Goal: Task Accomplishment & Management: Complete application form

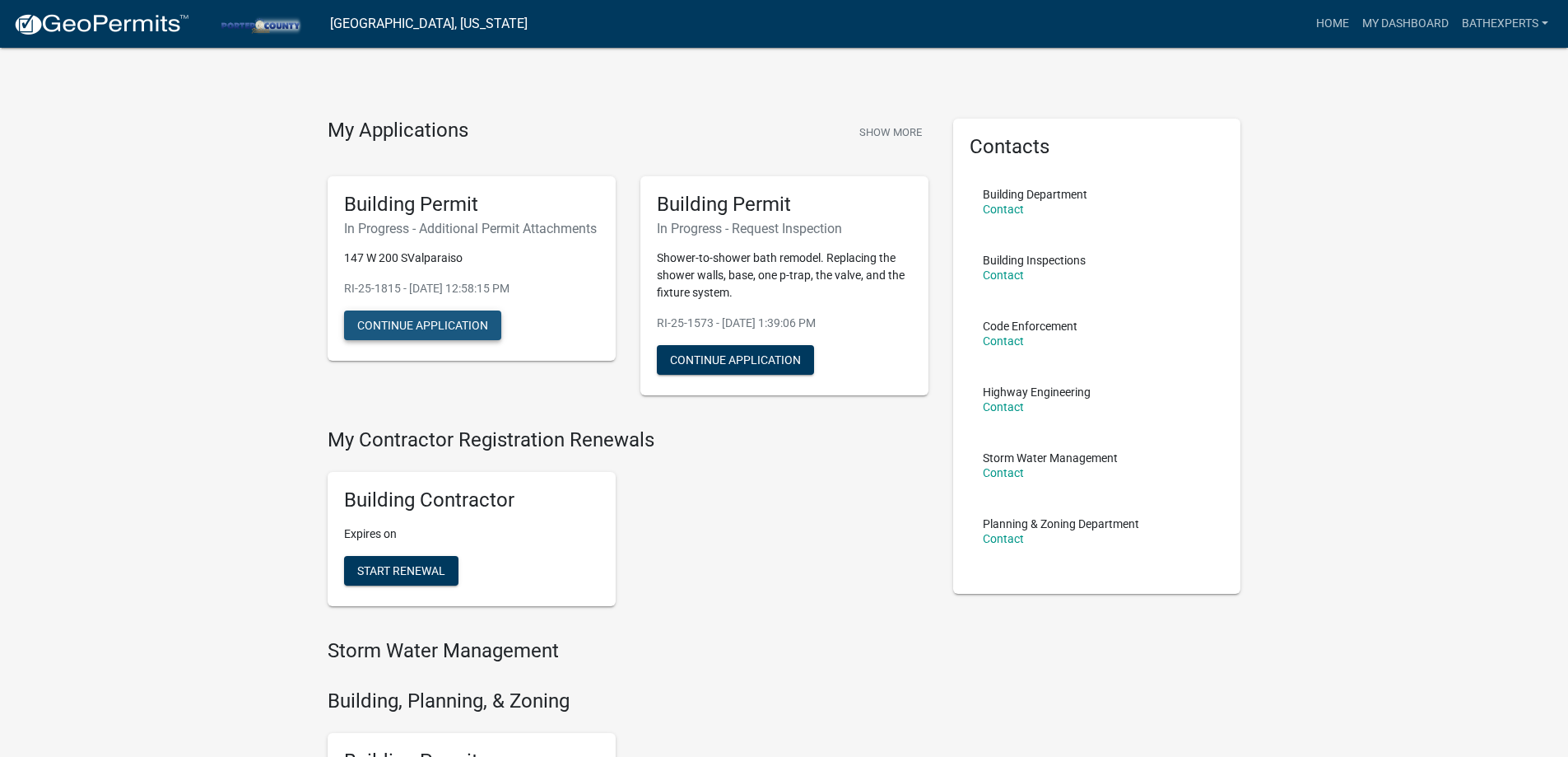
click at [429, 340] on button "Continue Application" at bounding box center [422, 325] width 157 height 30
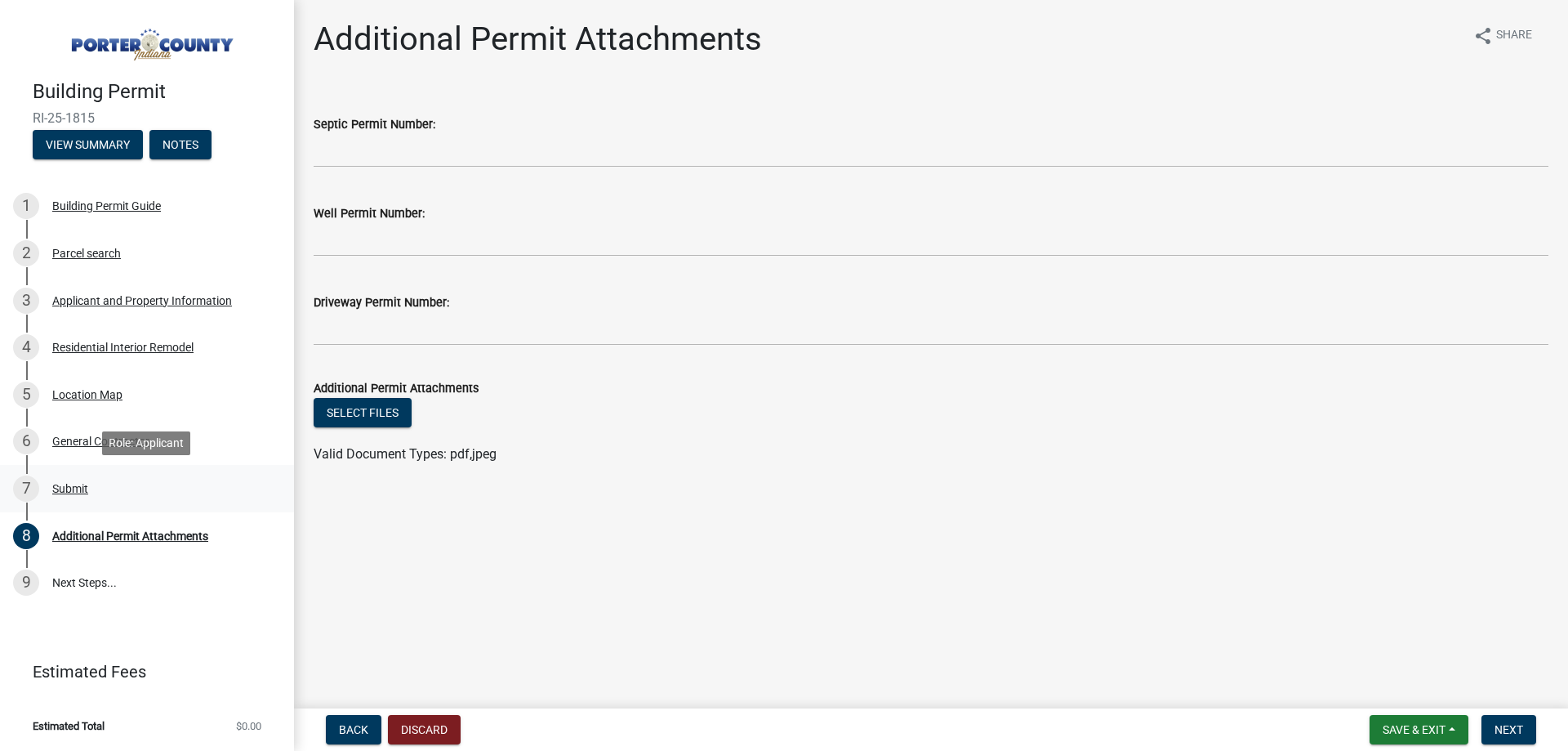
click at [82, 474] on link "7 Submit" at bounding box center [147, 488] width 294 height 47
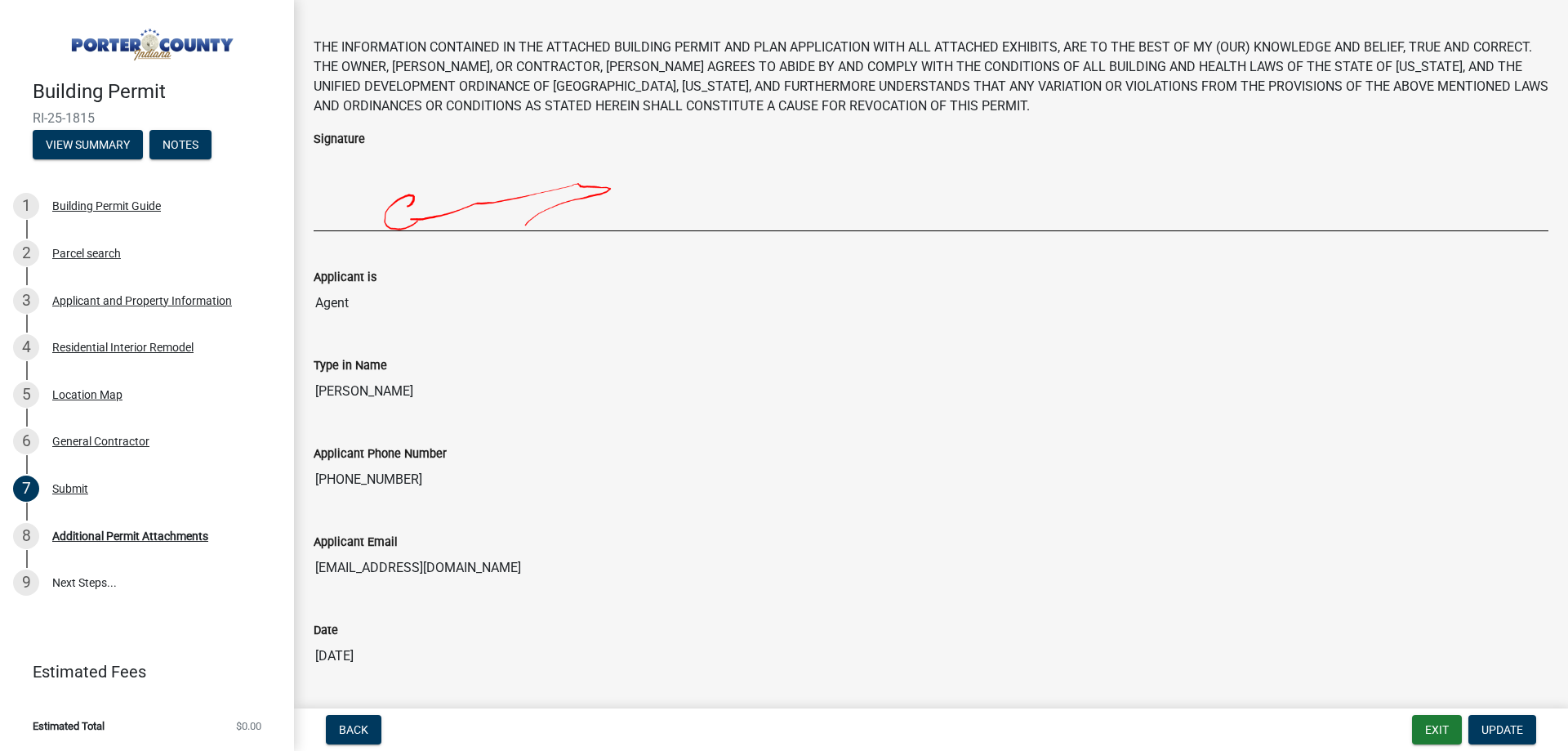
scroll to position [114, 0]
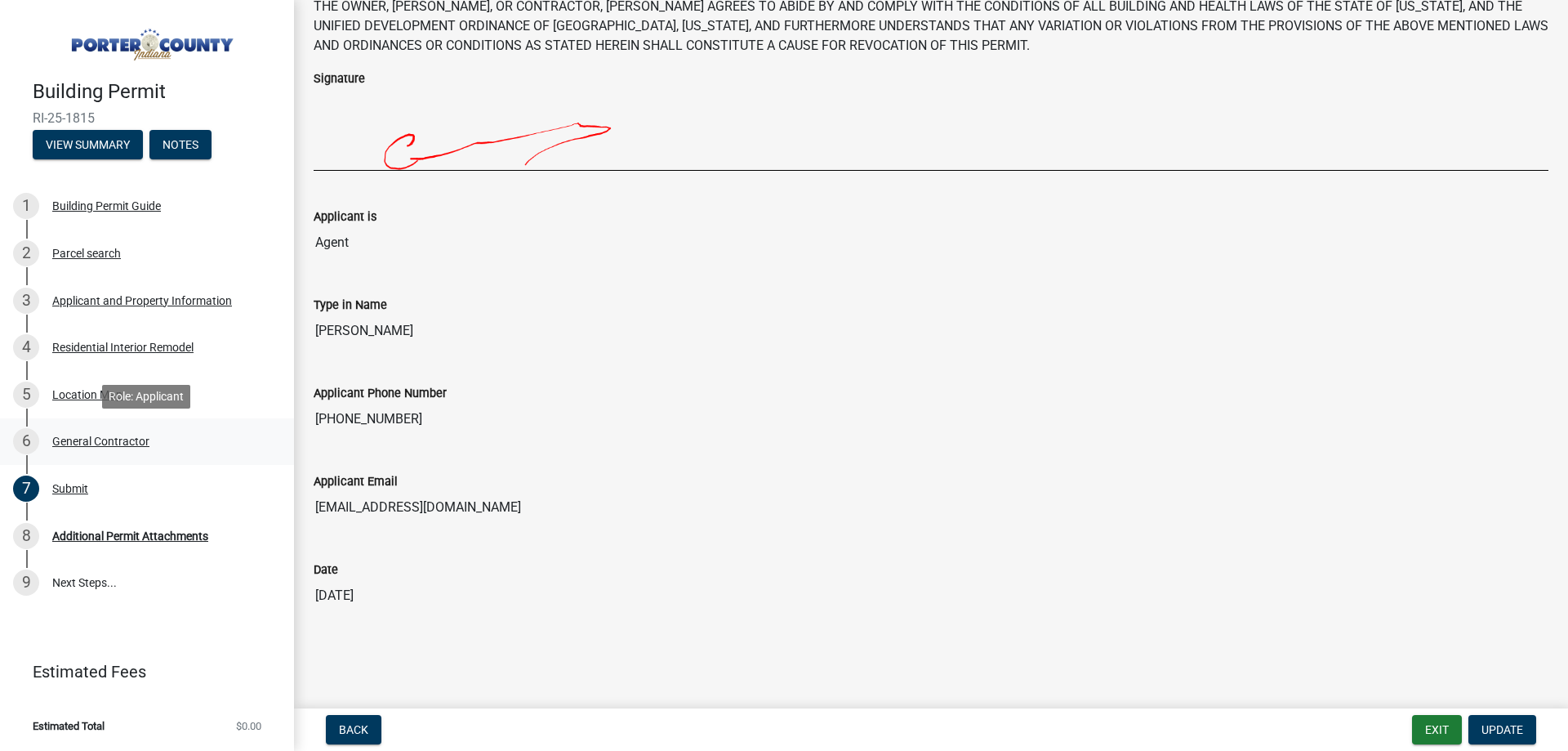
click at [77, 449] on div "6 General Contractor" at bounding box center [140, 441] width 255 height 26
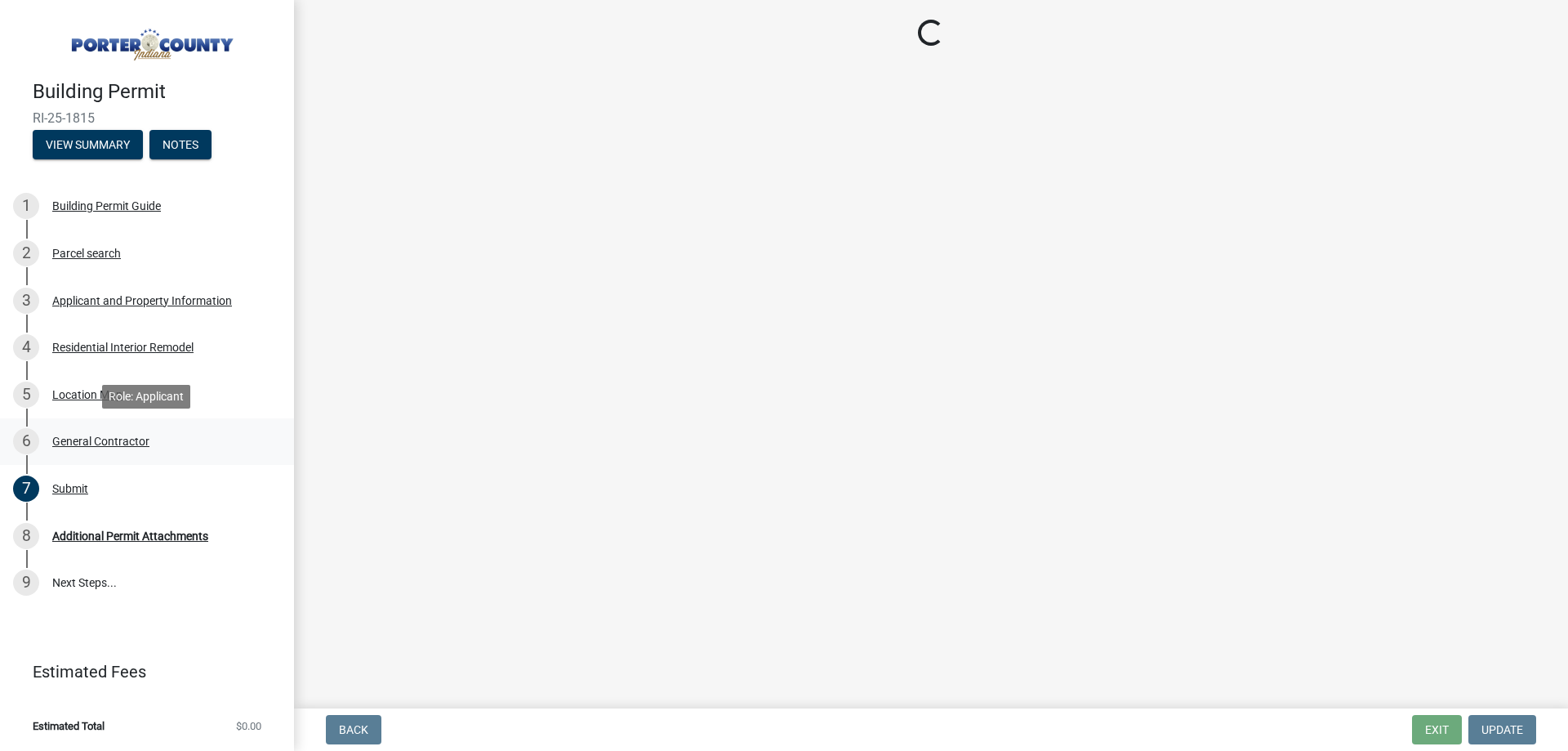
scroll to position [0, 0]
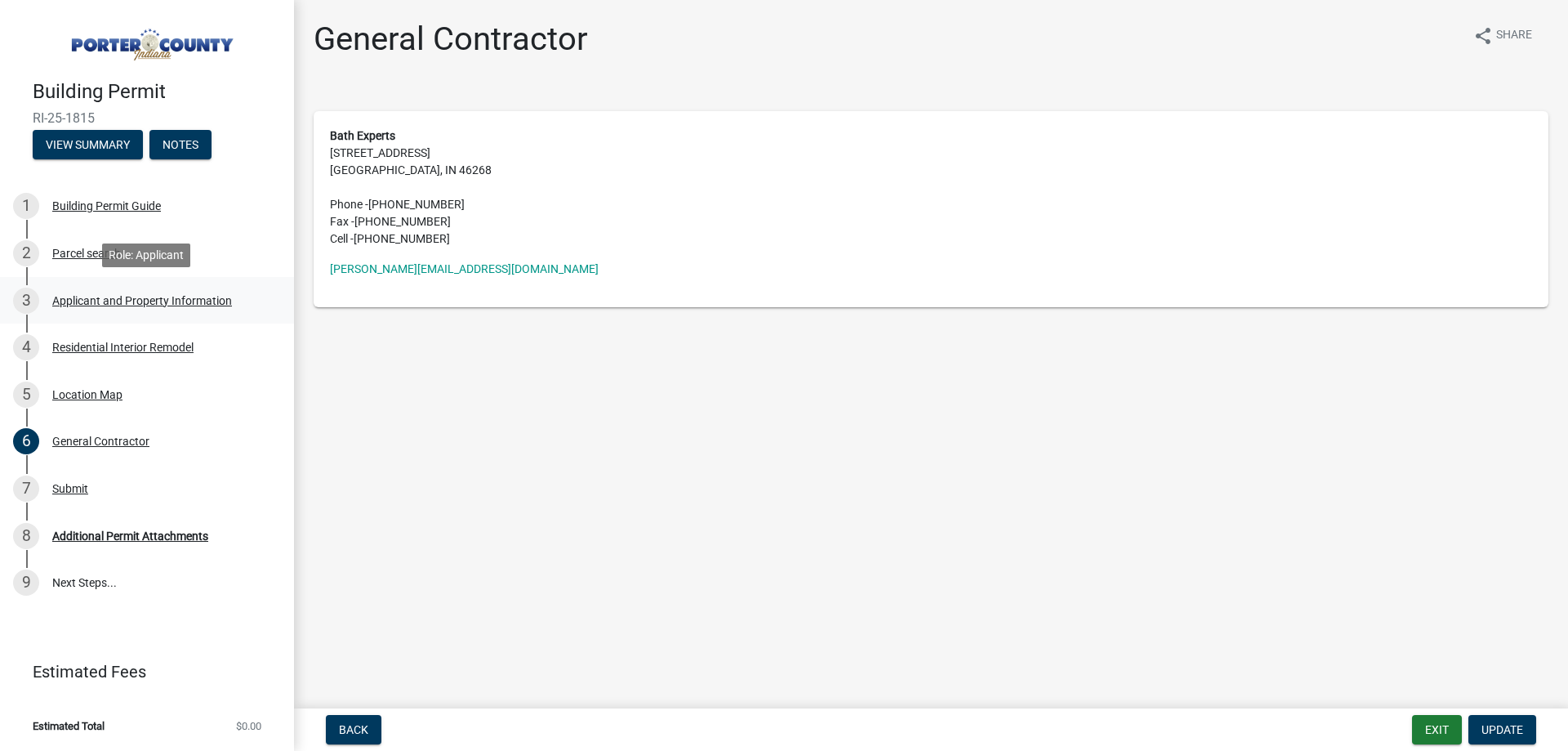
click at [124, 314] on link "3 Applicant and Property Information" at bounding box center [147, 301] width 294 height 47
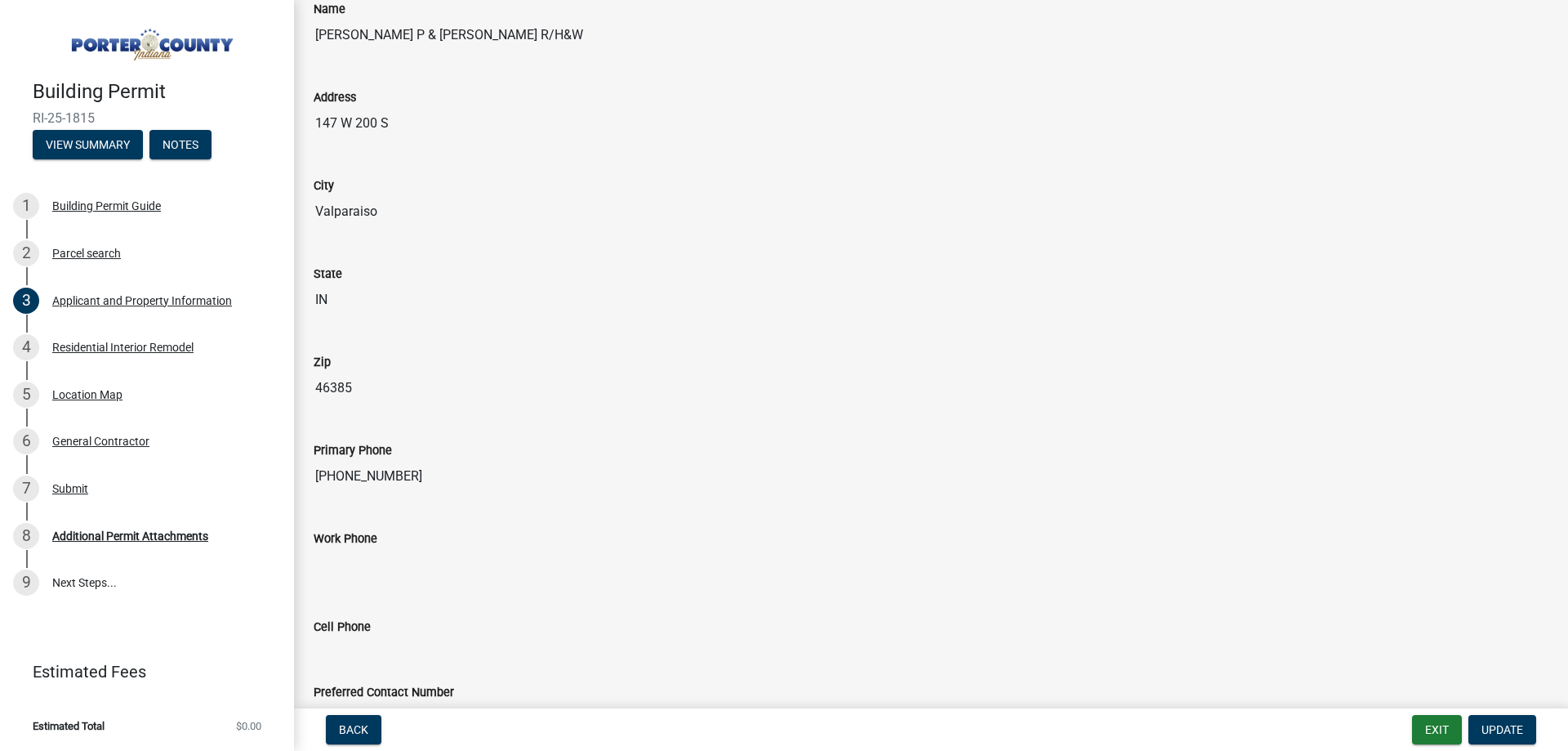
scroll to position [1951, 0]
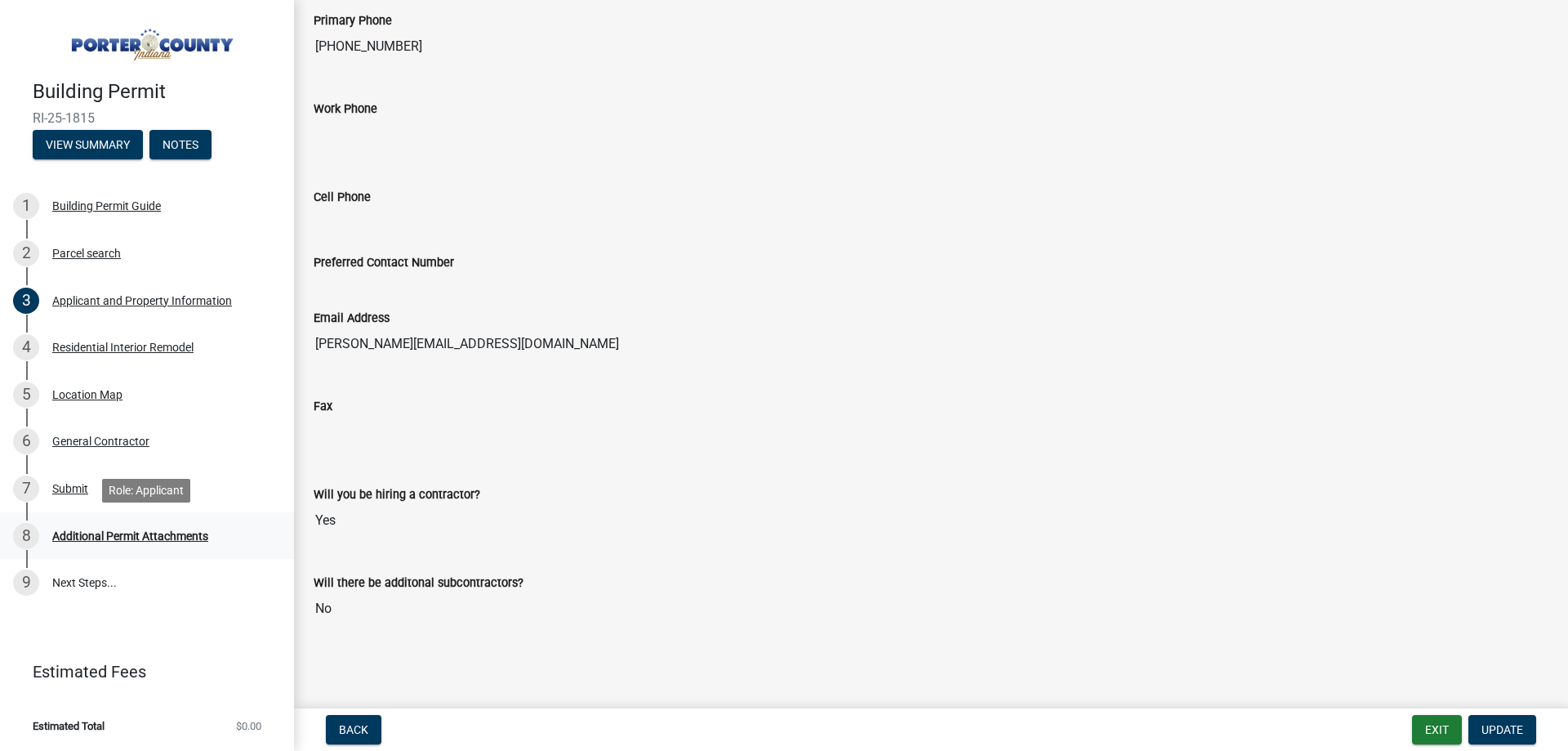
click at [111, 525] on div "8 Additional Permit Attachments" at bounding box center [140, 536] width 255 height 26
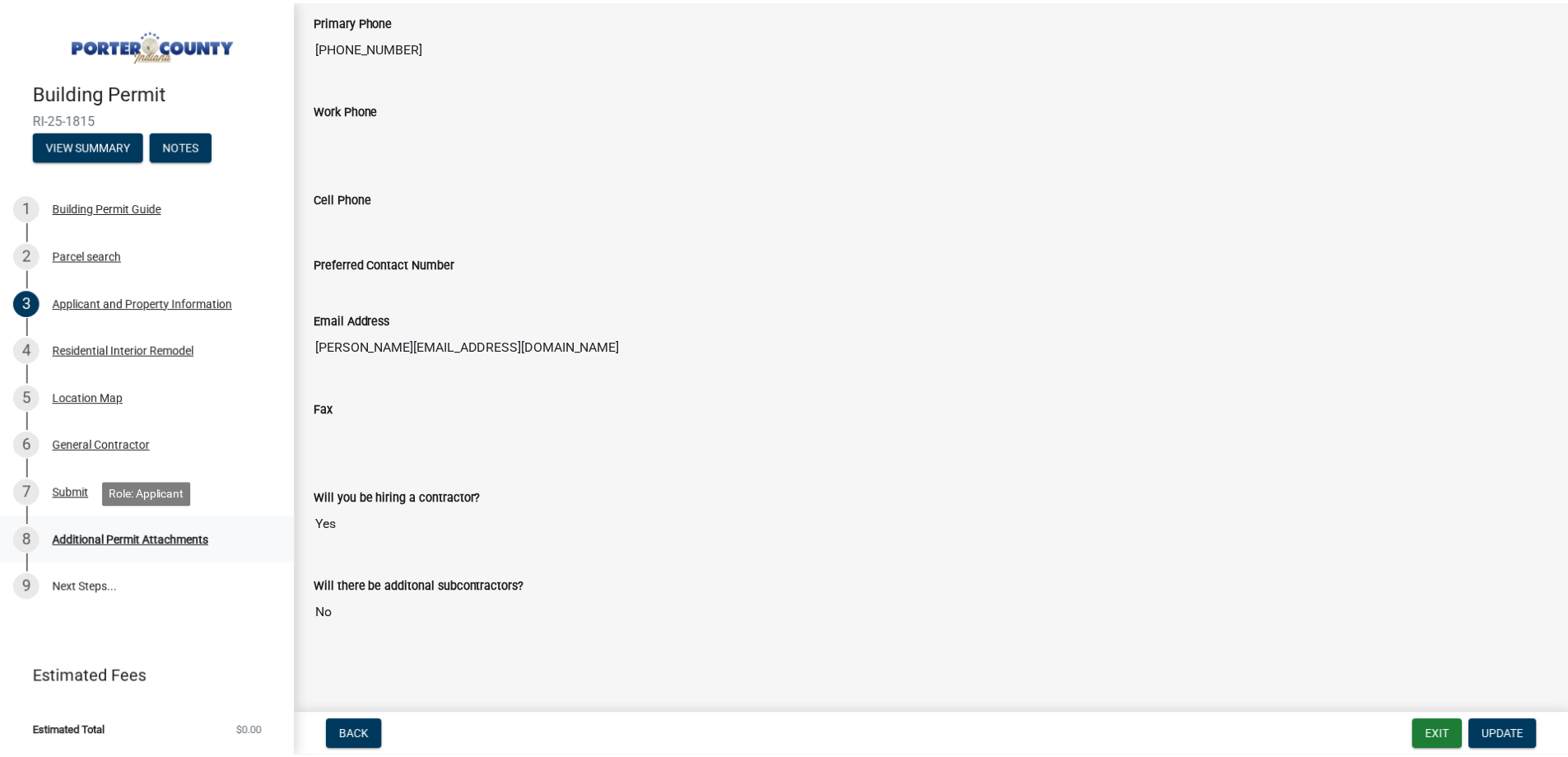
scroll to position [0, 0]
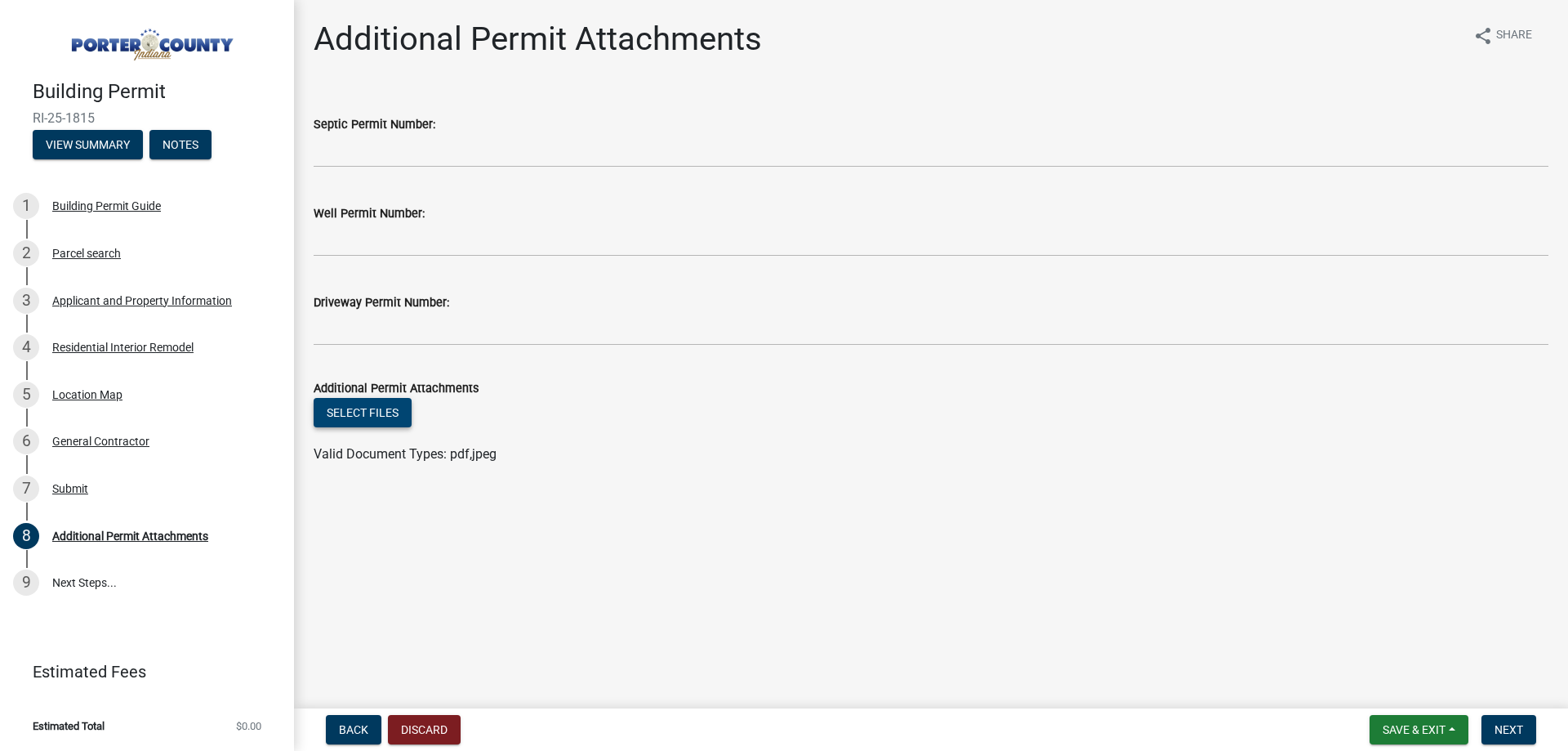
click at [361, 410] on button "Select files" at bounding box center [362, 412] width 98 height 30
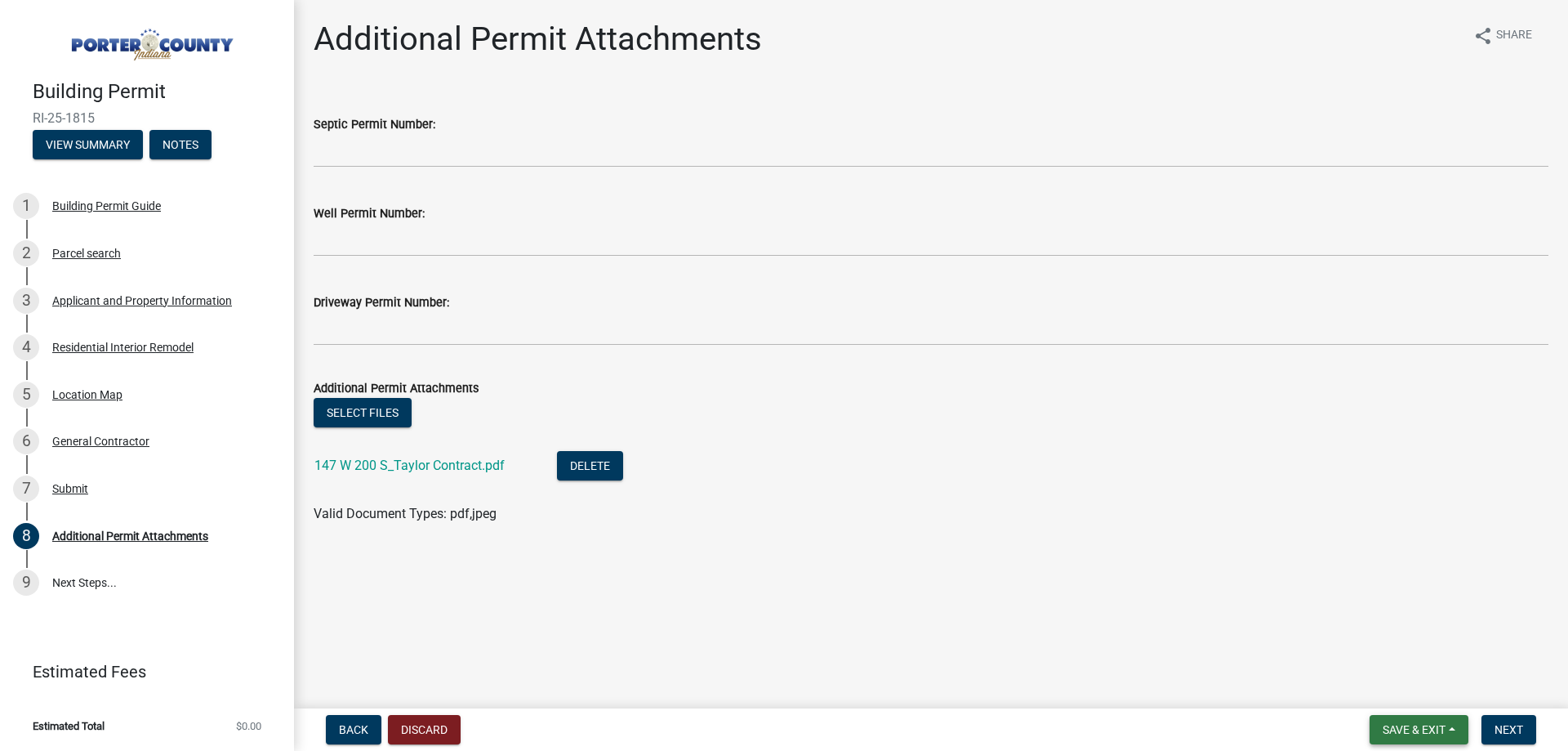
click at [1411, 730] on span "Save & Exit" at bounding box center [1413, 729] width 62 height 13
click at [1388, 683] on button "Save & Exit" at bounding box center [1403, 687] width 131 height 39
